Goal: Task Accomplishment & Management: Manage account settings

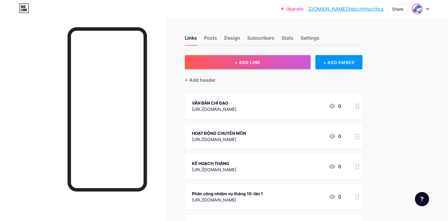
click at [421, 10] on img at bounding box center [417, 8] width 9 height 9
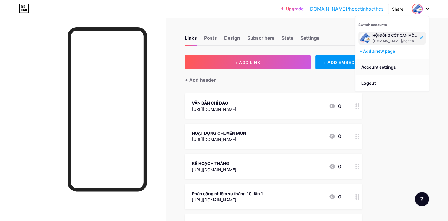
click at [392, 66] on link "Account settings" at bounding box center [391, 67] width 73 height 16
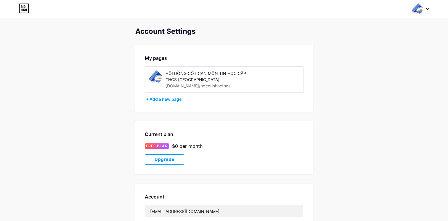
click at [428, 8] on icon at bounding box center [427, 9] width 3 height 2
click at [382, 129] on div "Account Settings My pages HỘI ĐỒNG CỐT CÁN MÔN TIN HỌC CẤP THCS AN GIANG [DOMAI…" at bounding box center [224, 170] width 448 height 286
